Goal: Information Seeking & Learning: Learn about a topic

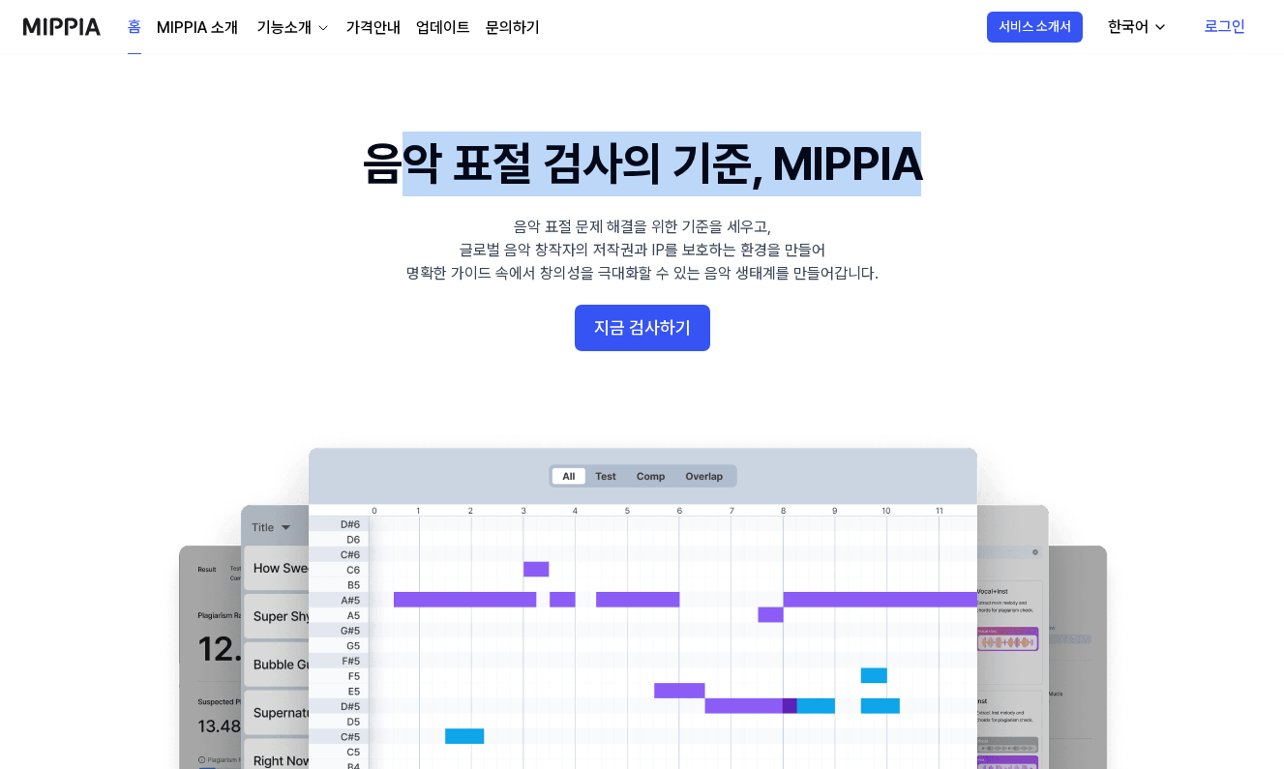
drag, startPoint x: 388, startPoint y: 171, endPoint x: 992, endPoint y: 168, distance: 603.9
click at [992, 168] on 배너 "음악 표절 검사의 기준, MIPPIA 음악 표절 문제 해결을 위한 기준을 세우고, 글로벌 음악 창작자의 저작권과 IP를 보호하는 환경을 만들어…" at bounding box center [642, 484] width 1284 height 704
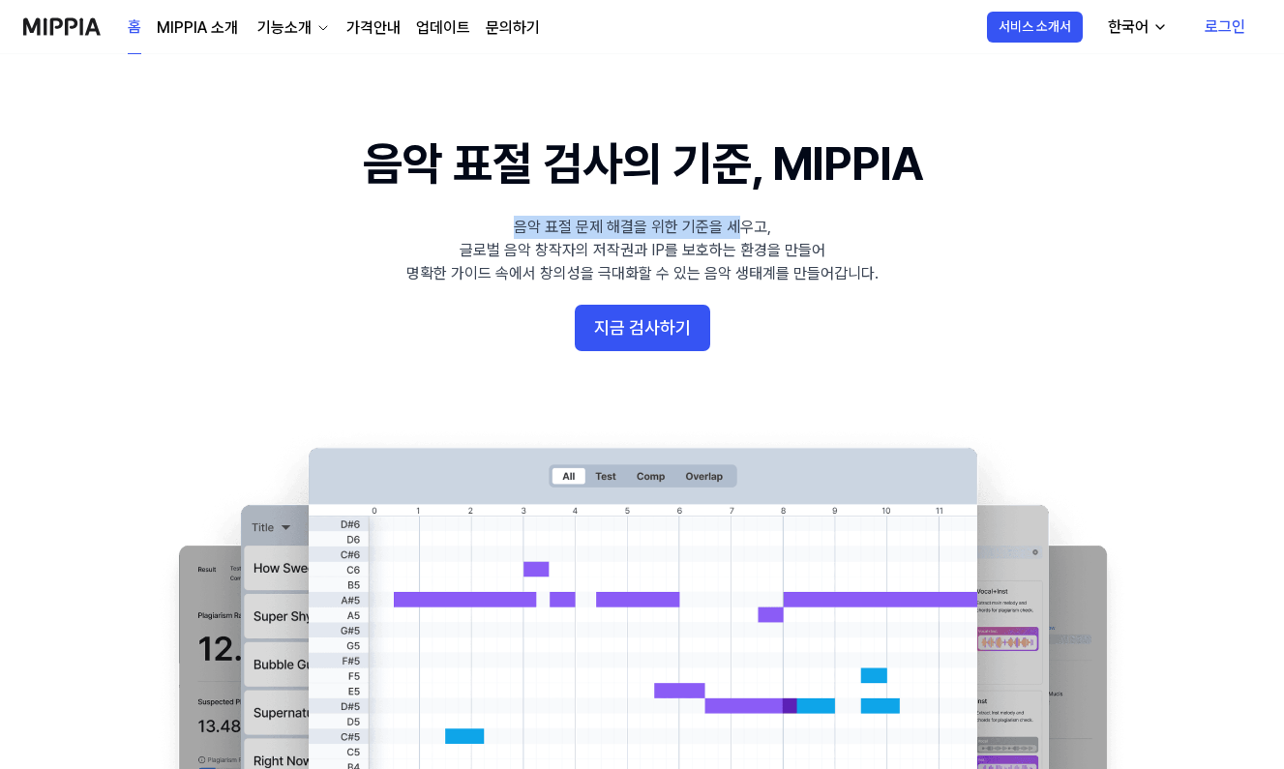
drag, startPoint x: 519, startPoint y: 225, endPoint x: 747, endPoint y: 260, distance: 231.0
click at [738, 224] on div "음악 표절 문제 해결을 위한 기준을 세우고, 글로벌 음악 창작자의 저작권과 IP를 보호하는 환경을 만들어 명확한 가이드 속에서 창의성을 극대화…" at bounding box center [642, 251] width 472 height 70
drag, startPoint x: 746, startPoint y: 268, endPoint x: 745, endPoint y: 281, distance: 12.6
click at [745, 268] on div "음악 표절 문제 해결을 위한 기준을 세우고, 글로벌 음악 창작자의 저작권과 IP를 보호하는 환경을 만들어 명확한 가이드 속에서 창의성을 극대화…" at bounding box center [642, 251] width 472 height 70
click at [207, 26] on link "MIPPIA 소개" at bounding box center [197, 27] width 81 height 23
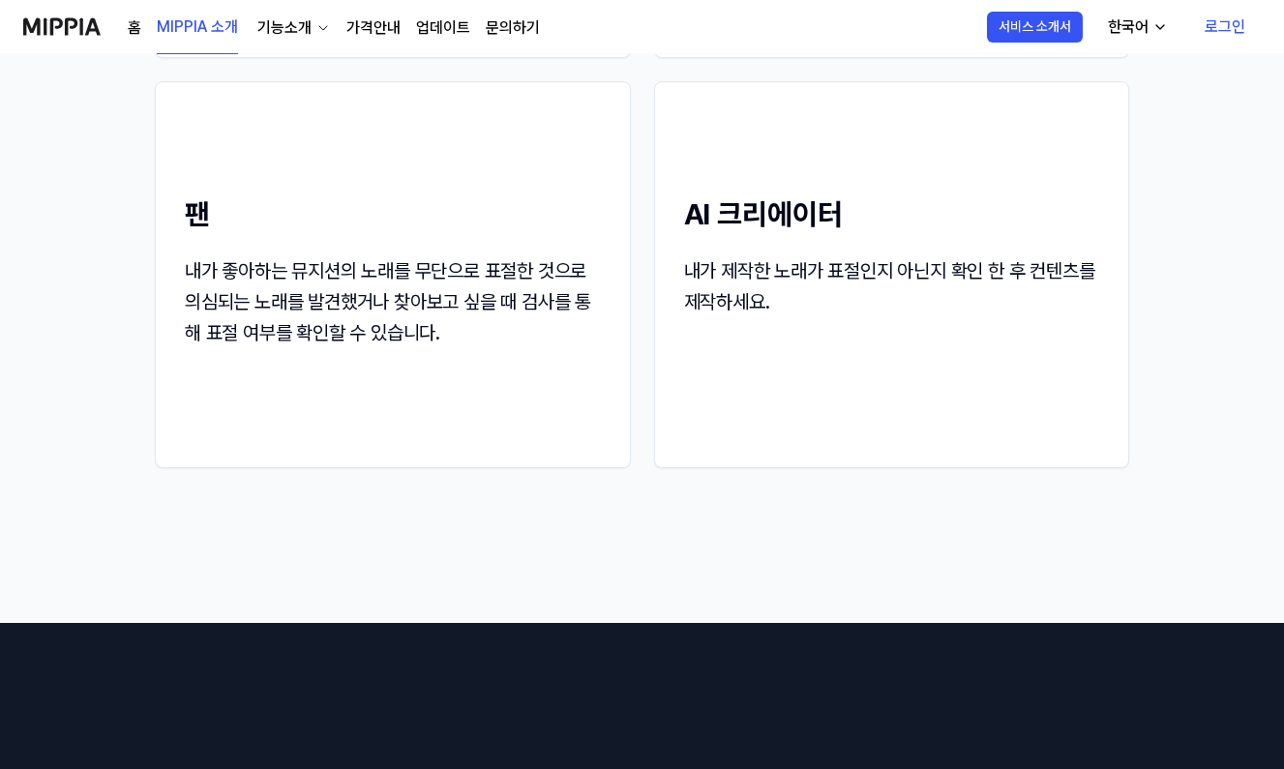
scroll to position [2242, 0]
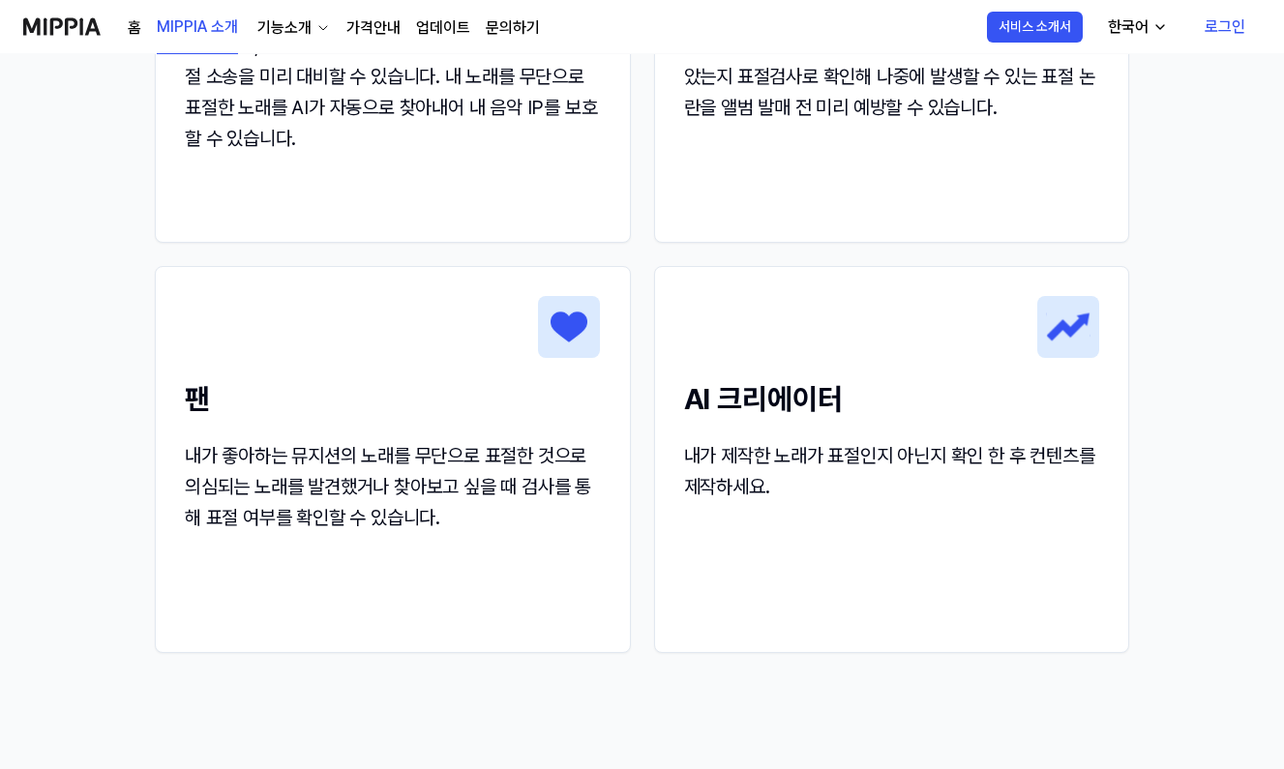
drag, startPoint x: 571, startPoint y: 356, endPoint x: 562, endPoint y: 388, distance: 33.1
click at [570, 356] on img at bounding box center [569, 327] width 62 height 62
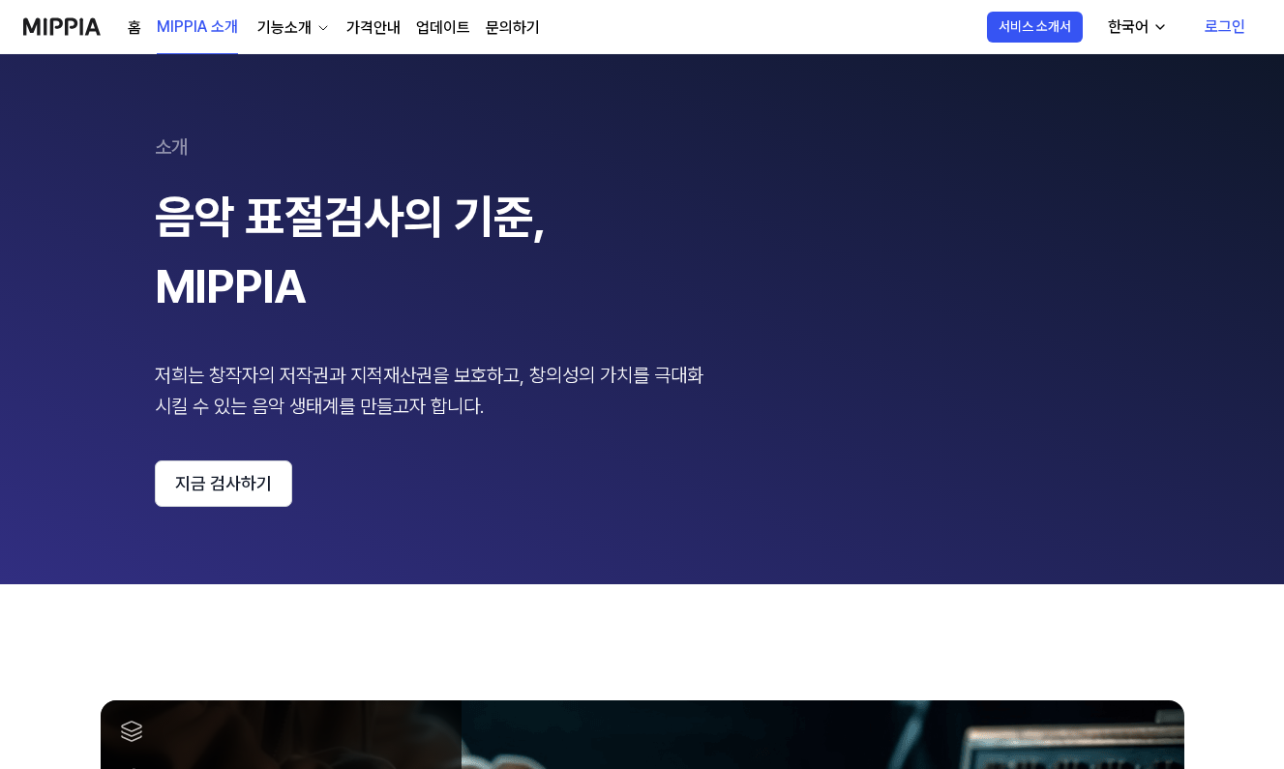
scroll to position [0, 0]
click at [234, 490] on button "지금 검사하기" at bounding box center [223, 484] width 137 height 46
click at [372, 24] on link "가격안내" at bounding box center [373, 27] width 54 height 23
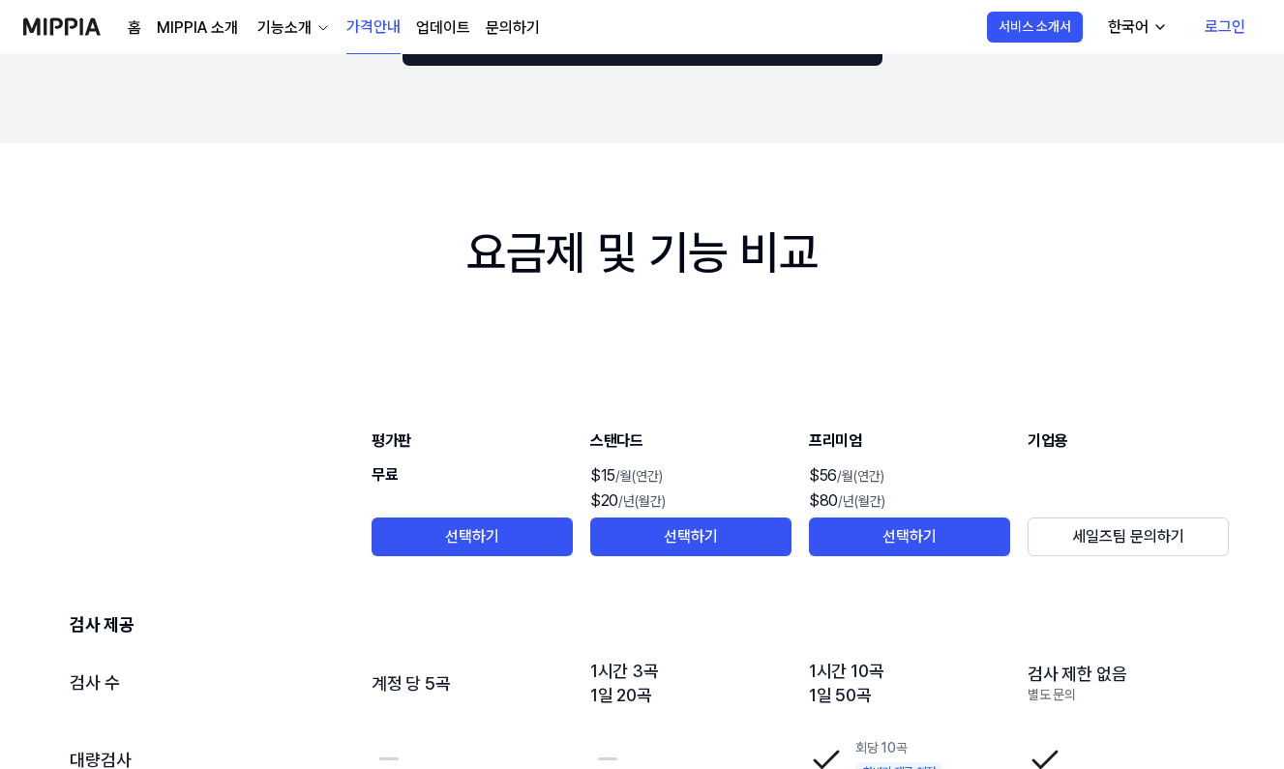
scroll to position [2787, 0]
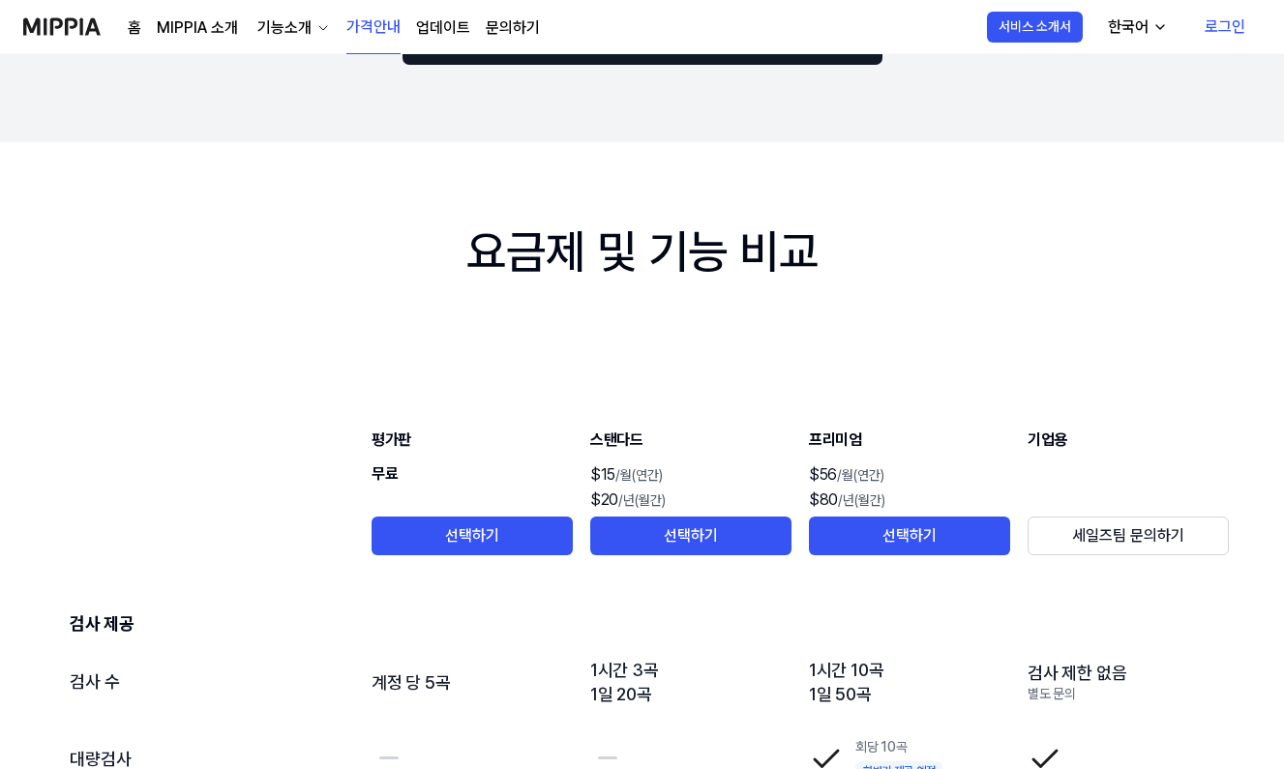
drag, startPoint x: 424, startPoint y: 31, endPoint x: 437, endPoint y: 30, distance: 13.6
click at [424, 31] on link "업데이트" at bounding box center [443, 27] width 54 height 23
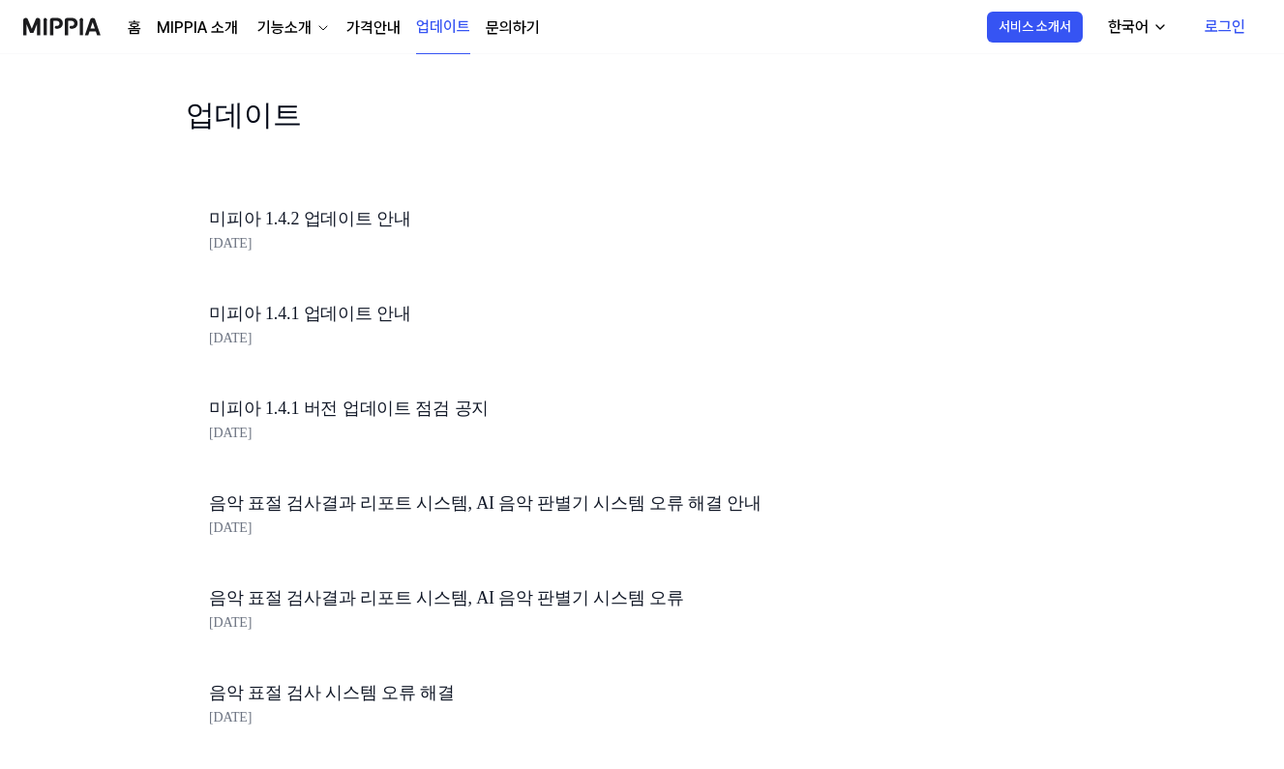
click at [504, 20] on link "문의하기" at bounding box center [513, 27] width 54 height 23
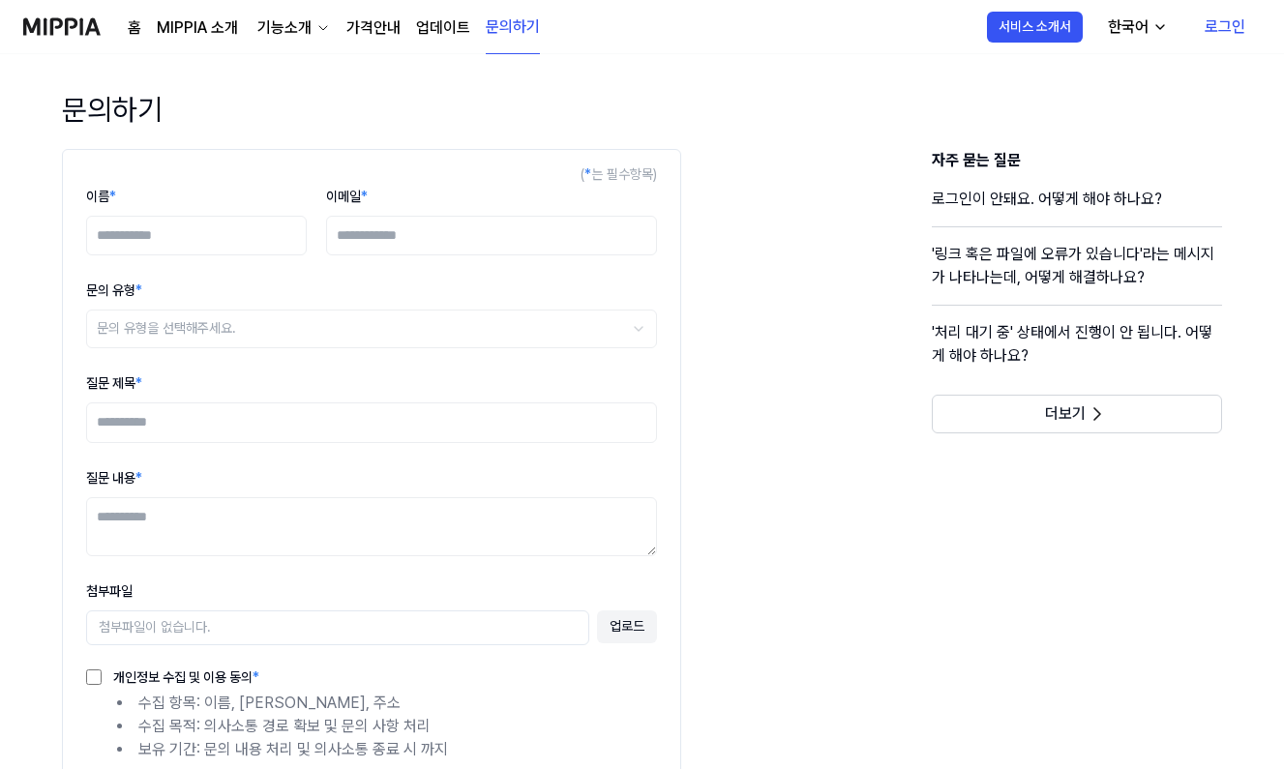
click at [303, 27] on div "기능소개" at bounding box center [285, 27] width 62 height 23
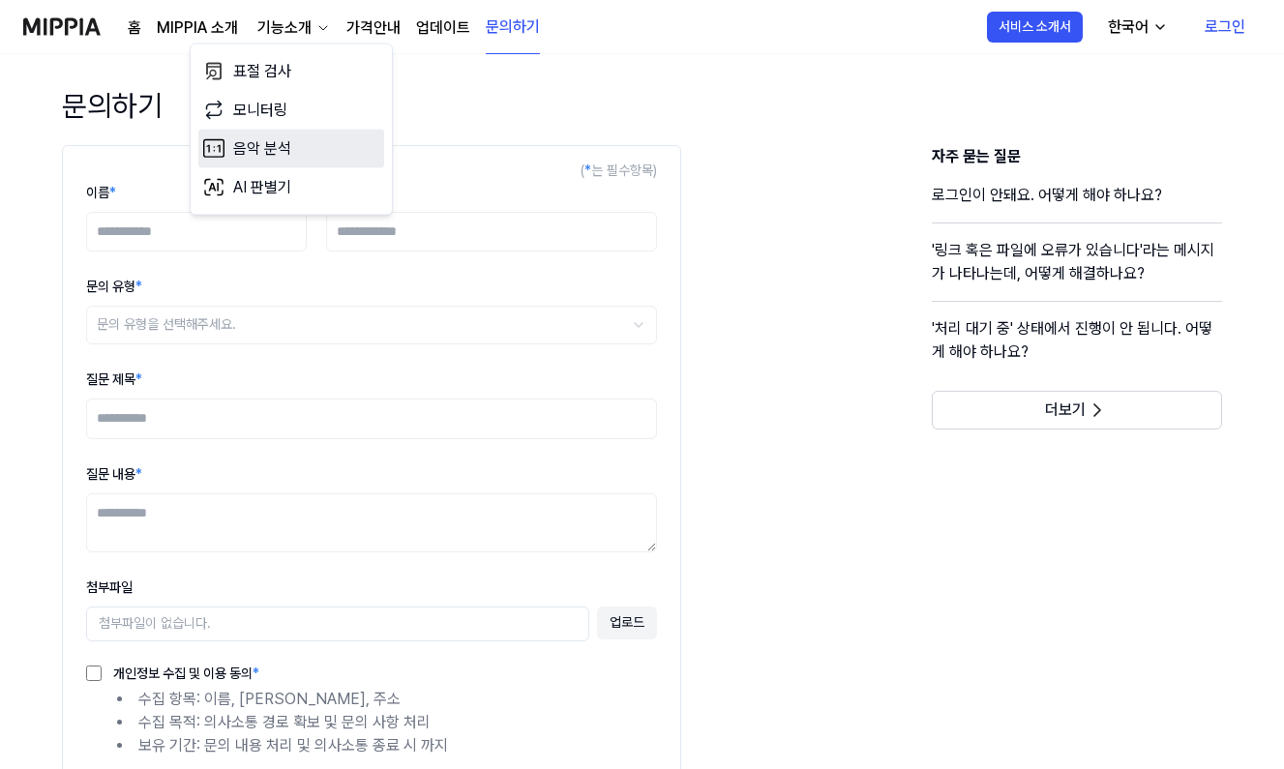
click at [295, 149] on link "음악 분석" at bounding box center [291, 149] width 186 height 39
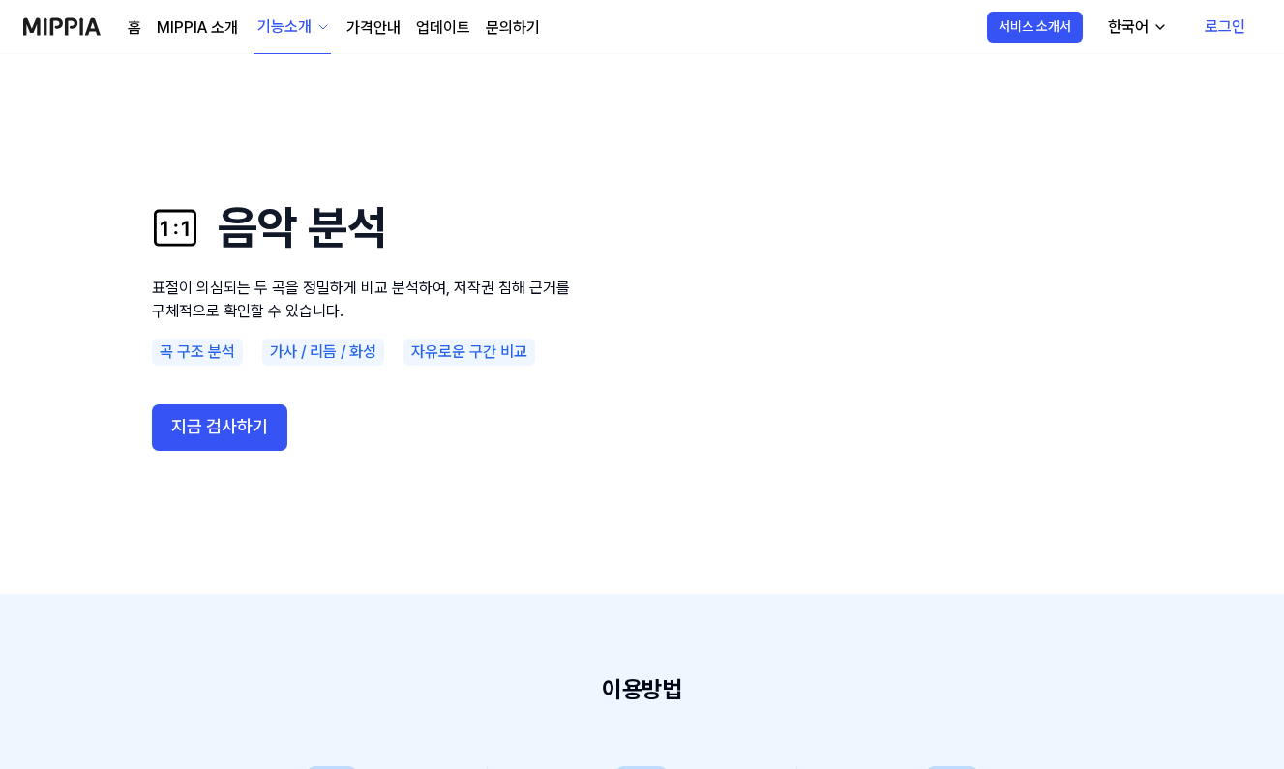
click at [206, 33] on link "MIPPIA 소개" at bounding box center [197, 27] width 81 height 23
